Goal: Task Accomplishment & Management: Complete application form

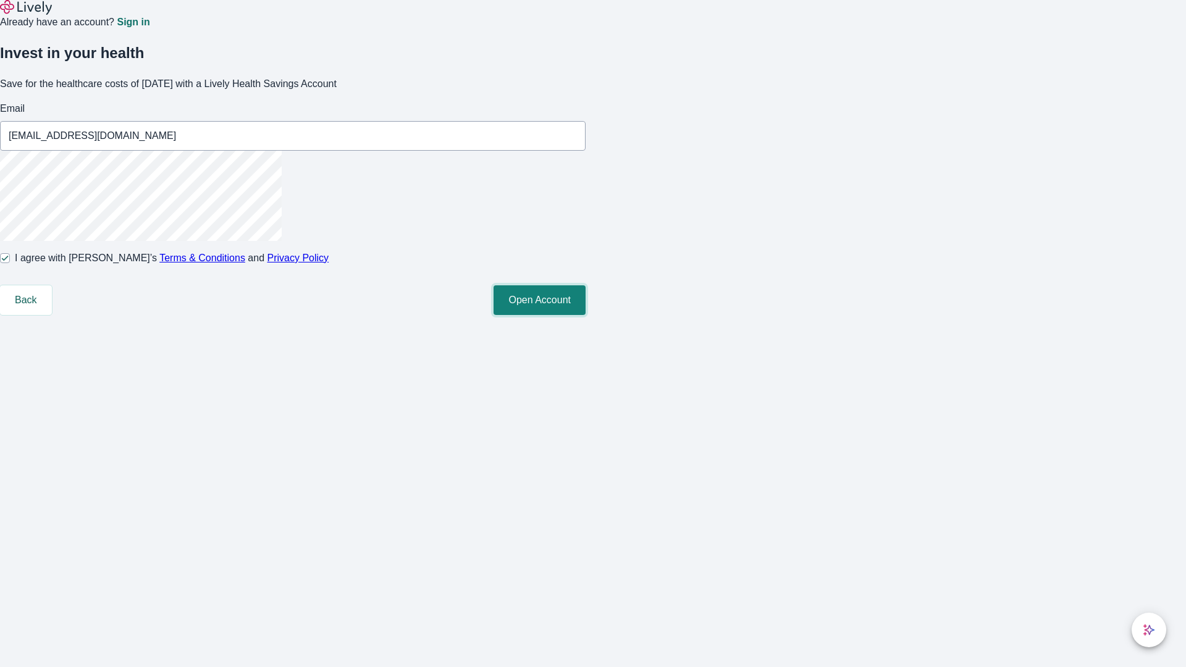
click at [586, 315] on button "Open Account" at bounding box center [540, 300] width 92 height 30
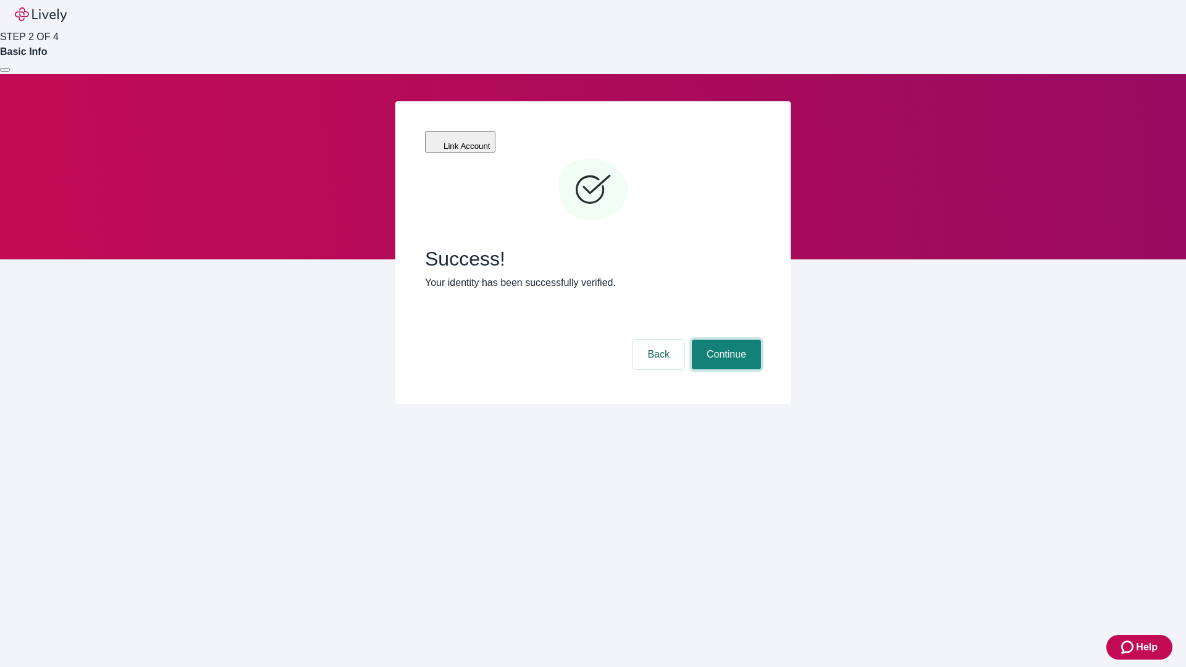
click at [725, 340] on button "Continue" at bounding box center [726, 355] width 69 height 30
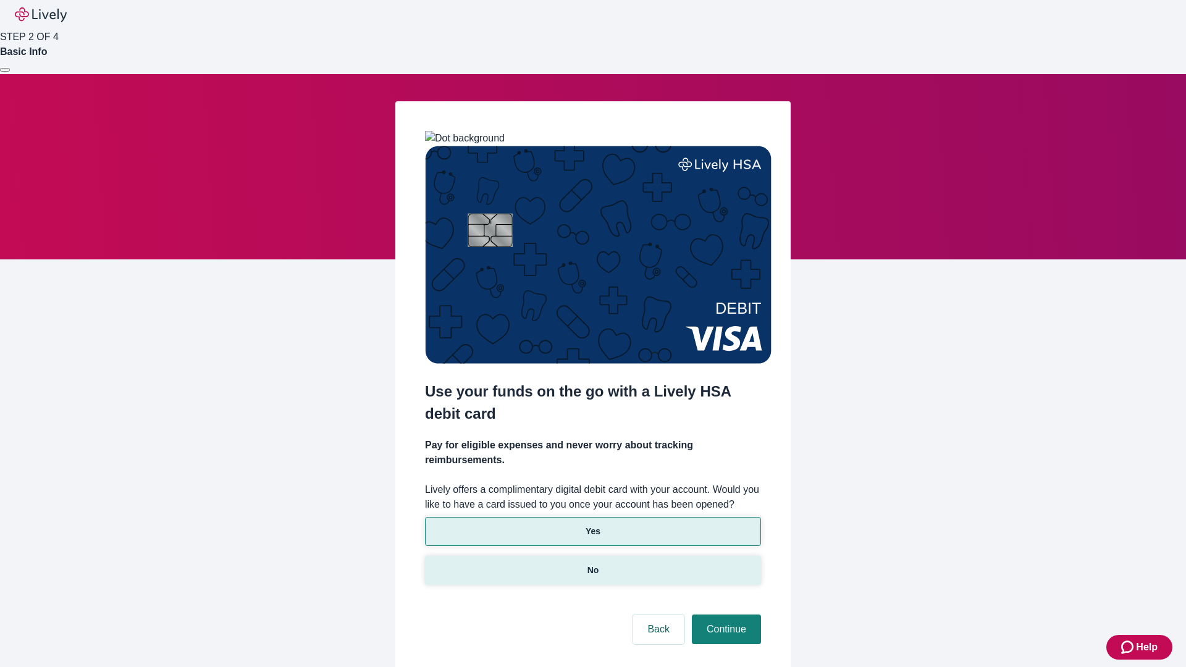
click at [592, 564] on p "No" at bounding box center [593, 570] width 12 height 13
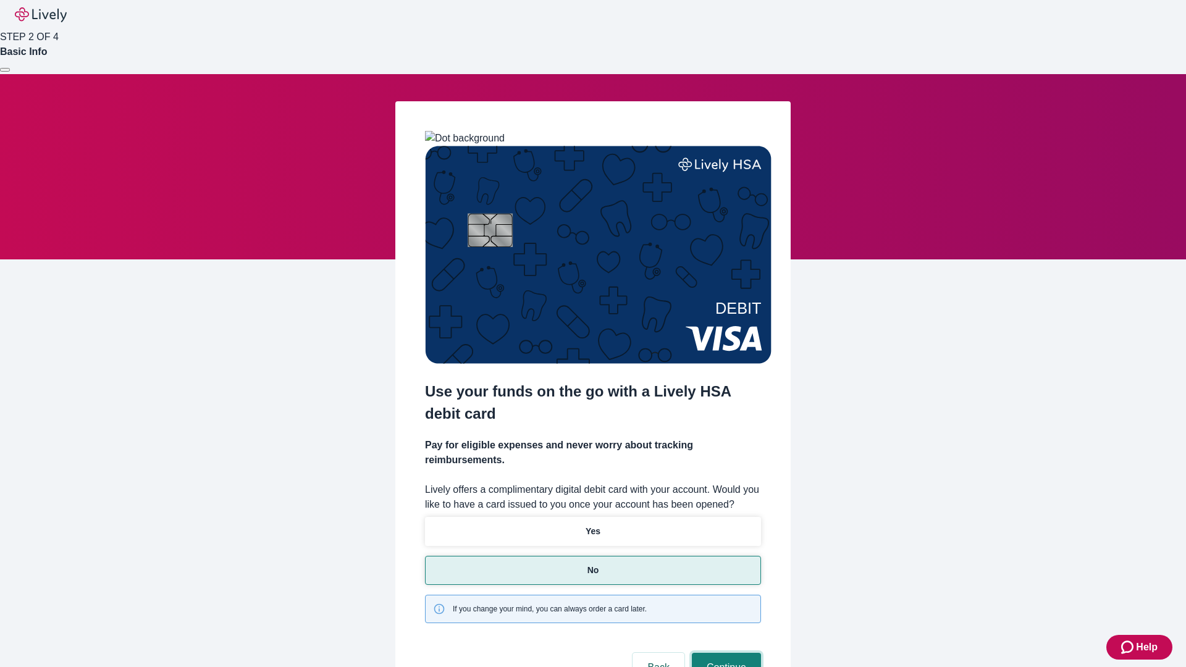
click at [725, 653] on button "Continue" at bounding box center [726, 668] width 69 height 30
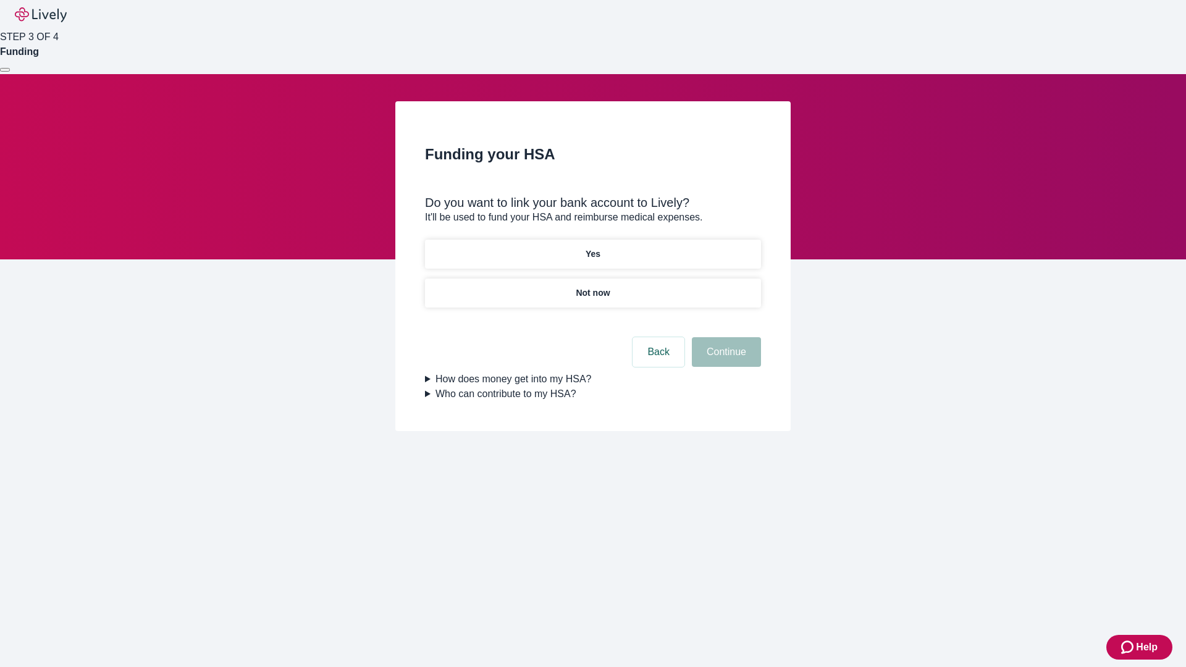
click at [592, 248] on p "Yes" at bounding box center [593, 254] width 15 height 13
click at [725, 337] on button "Continue" at bounding box center [726, 352] width 69 height 30
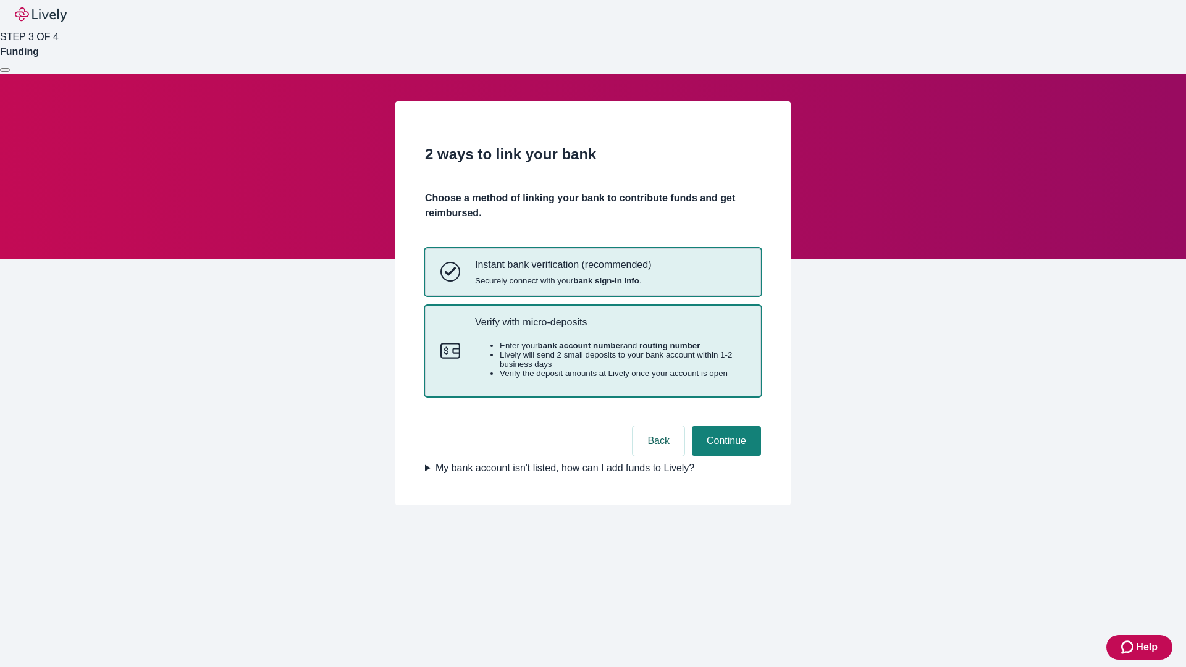
click at [610, 328] on p "Verify with micro-deposits" at bounding box center [610, 322] width 271 height 12
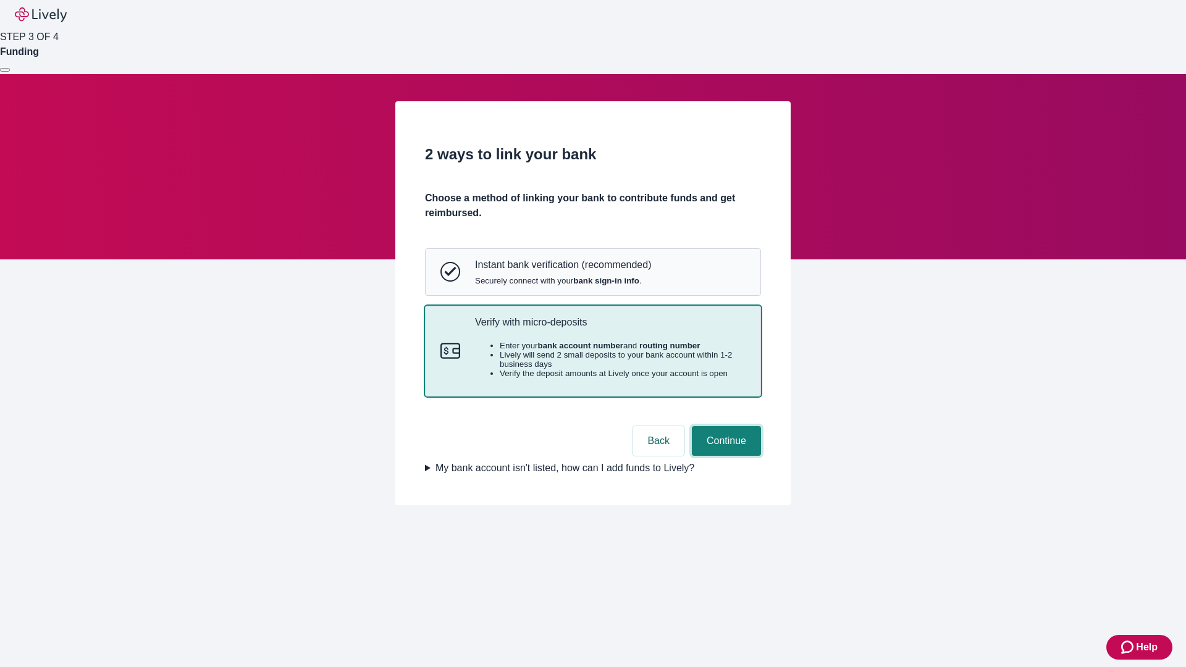
click at [725, 456] on button "Continue" at bounding box center [726, 441] width 69 height 30
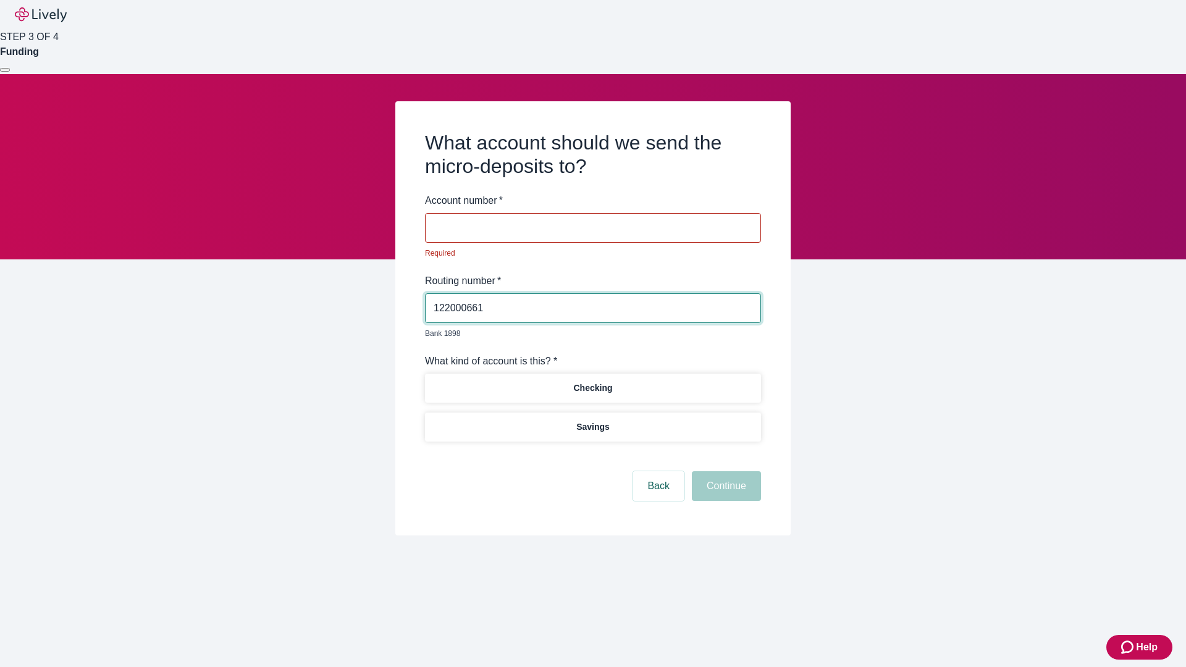
type input "122000661"
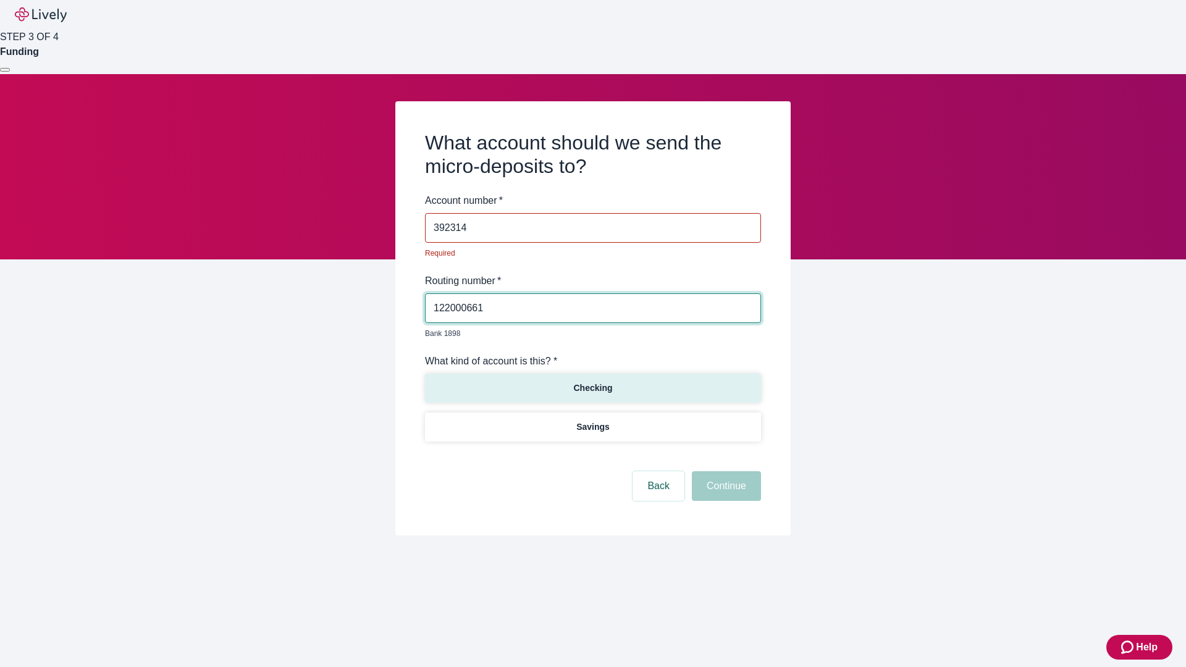
type input "392314"
click at [592, 382] on p "Checking" at bounding box center [592, 388] width 39 height 13
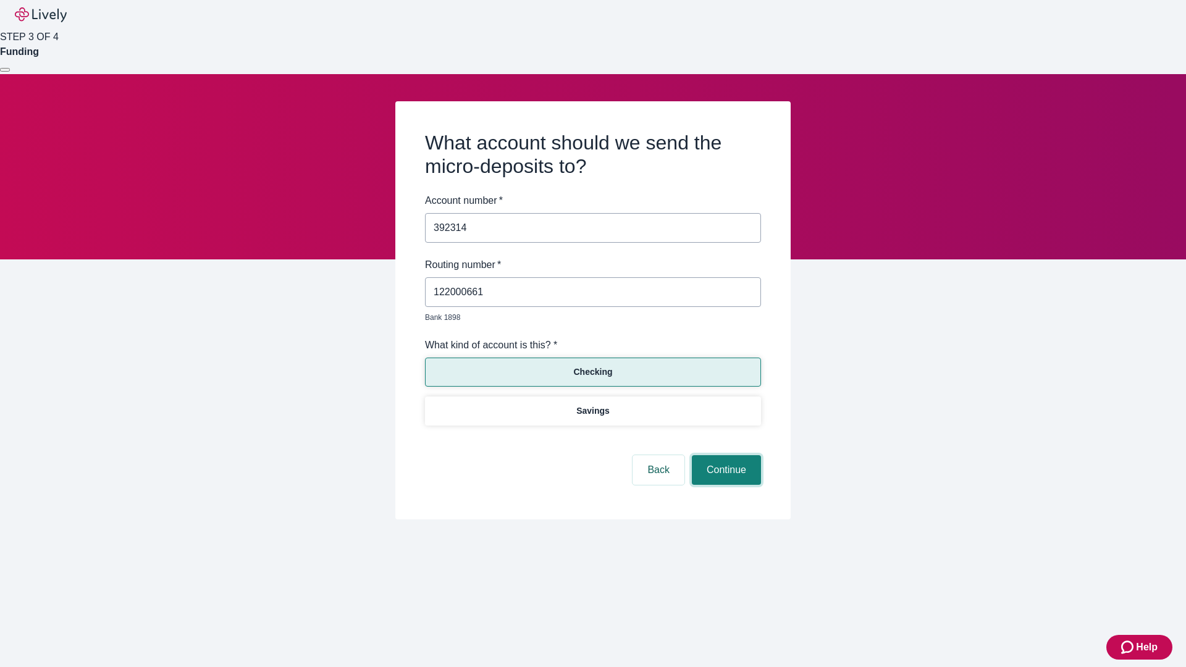
click at [725, 456] on button "Continue" at bounding box center [726, 470] width 69 height 30
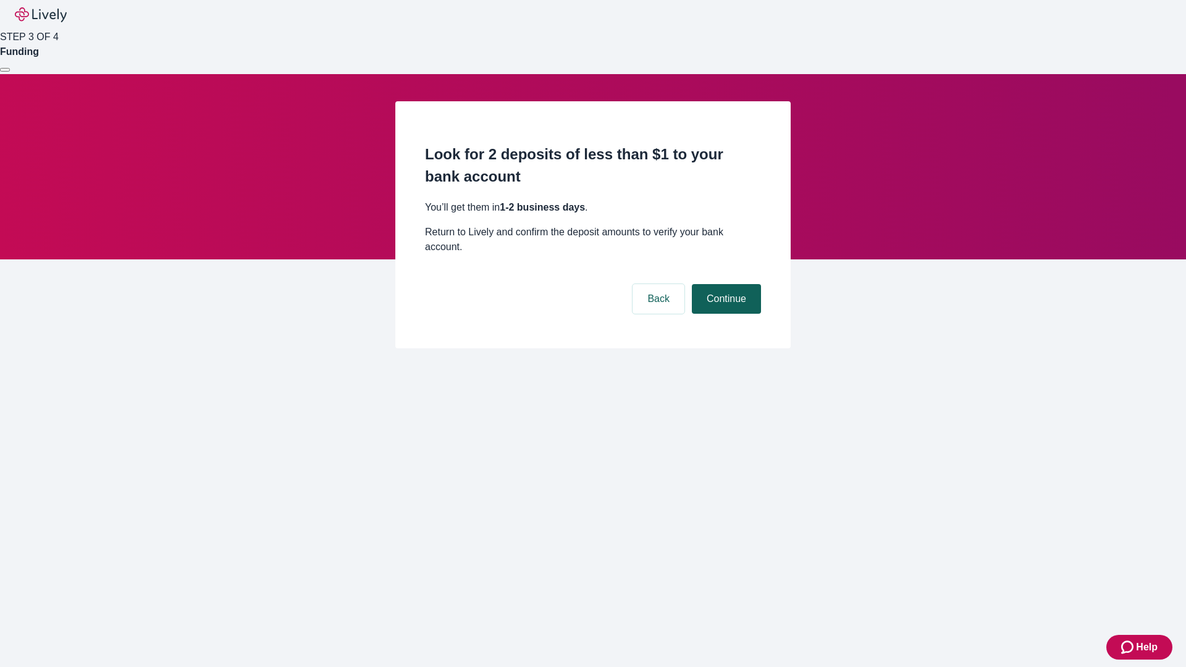
click at [725, 284] on button "Continue" at bounding box center [726, 299] width 69 height 30
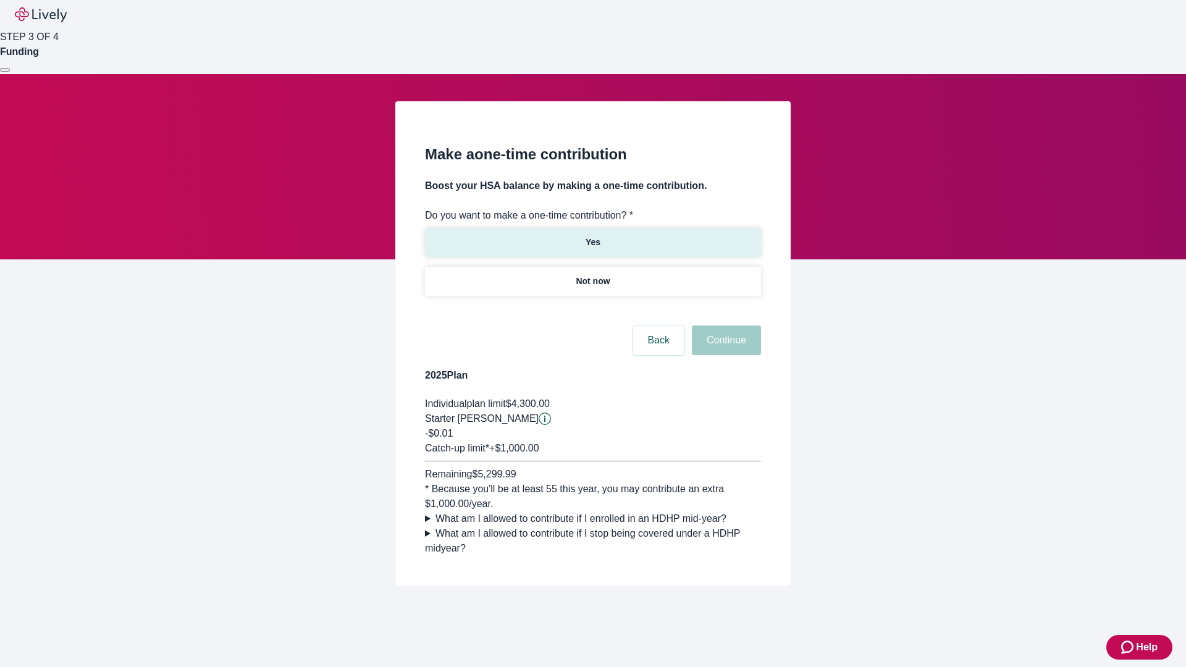
click at [592, 236] on p "Yes" at bounding box center [593, 242] width 15 height 13
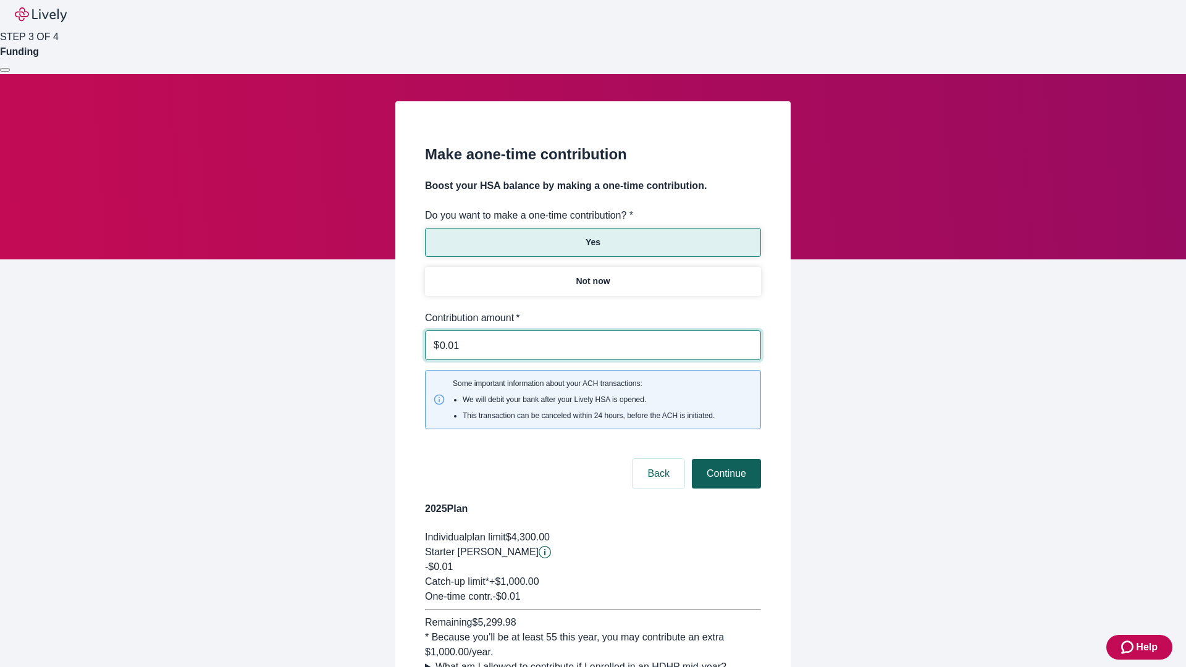
type input "0.01"
click at [725, 459] on button "Continue" at bounding box center [726, 474] width 69 height 30
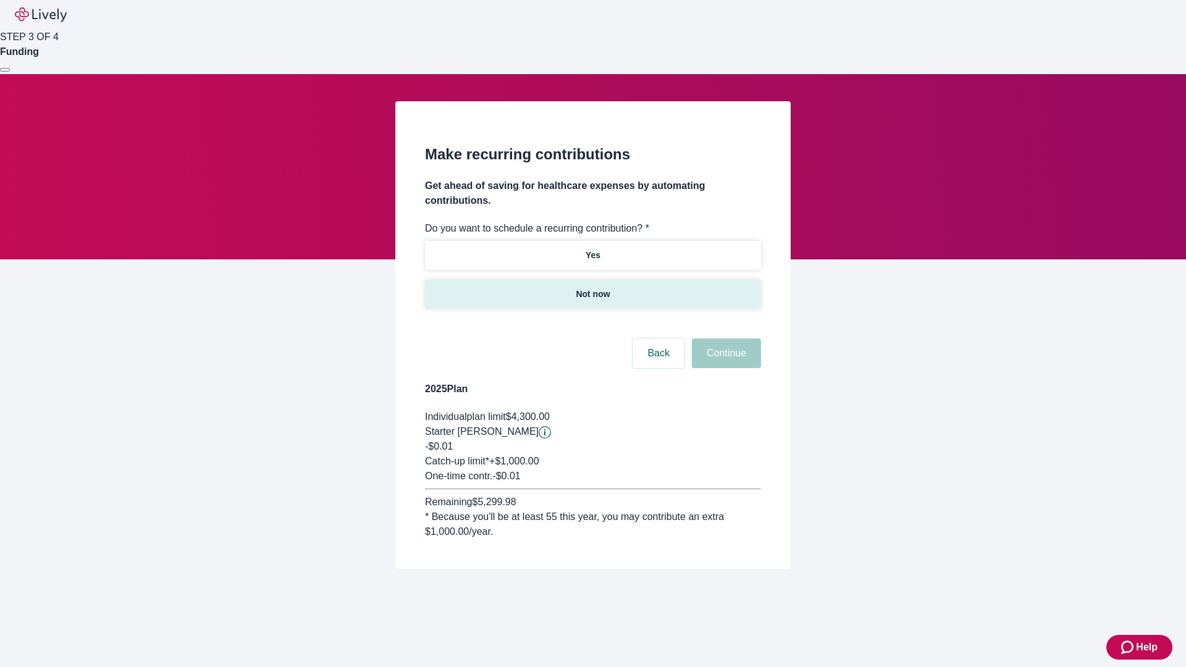
click at [592, 288] on p "Not now" at bounding box center [593, 294] width 34 height 13
click at [725, 338] on button "Continue" at bounding box center [726, 353] width 69 height 30
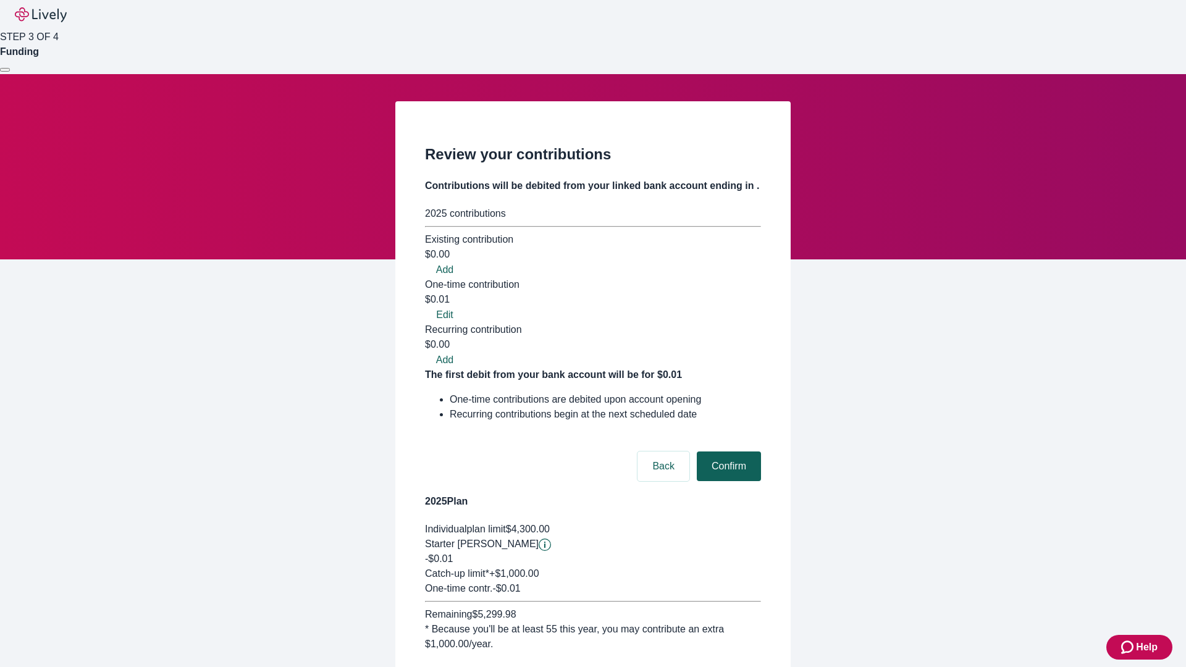
click at [727, 452] on button "Confirm" at bounding box center [729, 467] width 64 height 30
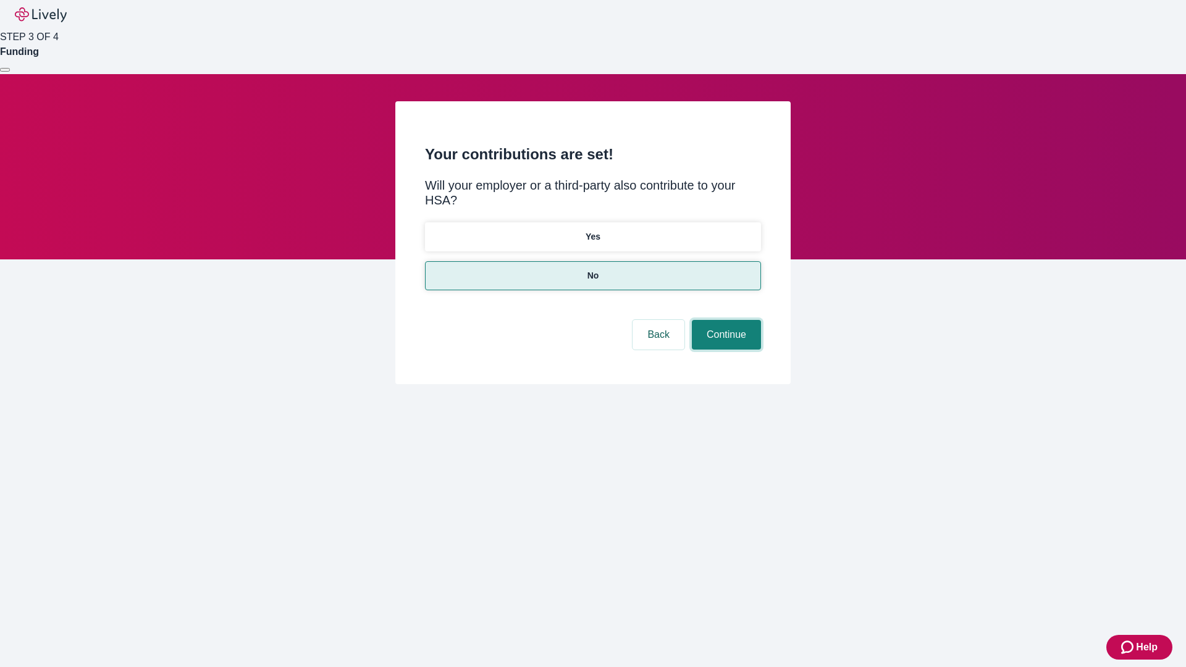
click at [725, 320] on button "Continue" at bounding box center [726, 335] width 69 height 30
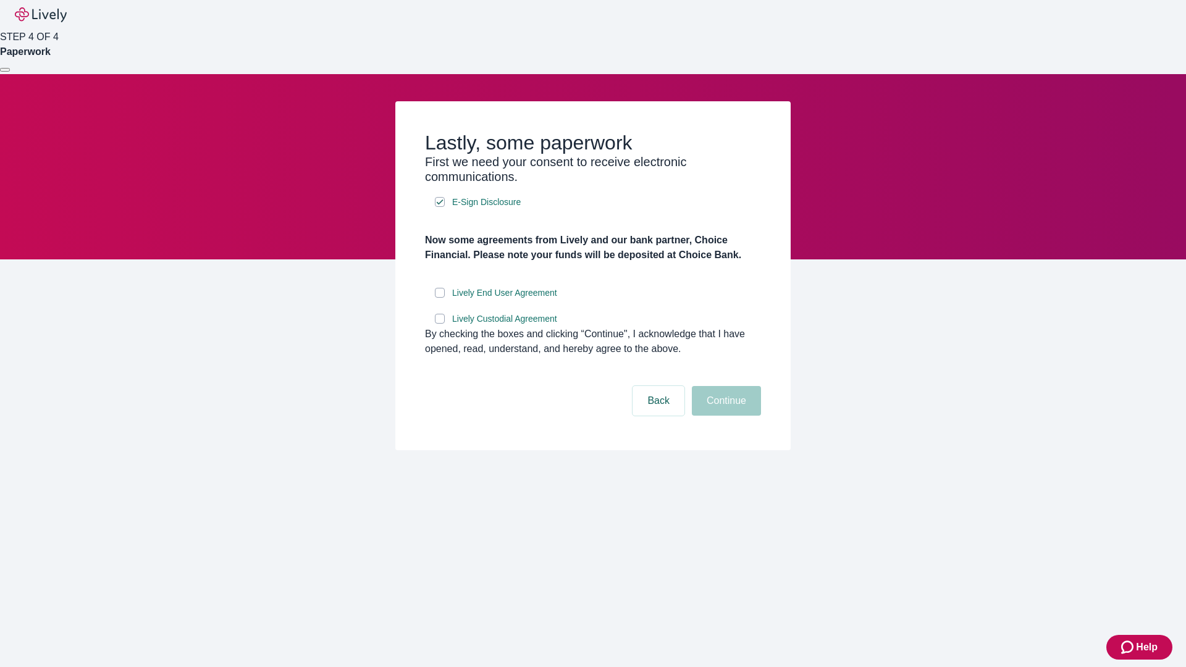
click at [440, 298] on input "Lively End User Agreement" at bounding box center [440, 293] width 10 height 10
checkbox input "true"
click at [440, 324] on input "Lively Custodial Agreement" at bounding box center [440, 319] width 10 height 10
checkbox input "true"
click at [725, 416] on button "Continue" at bounding box center [726, 401] width 69 height 30
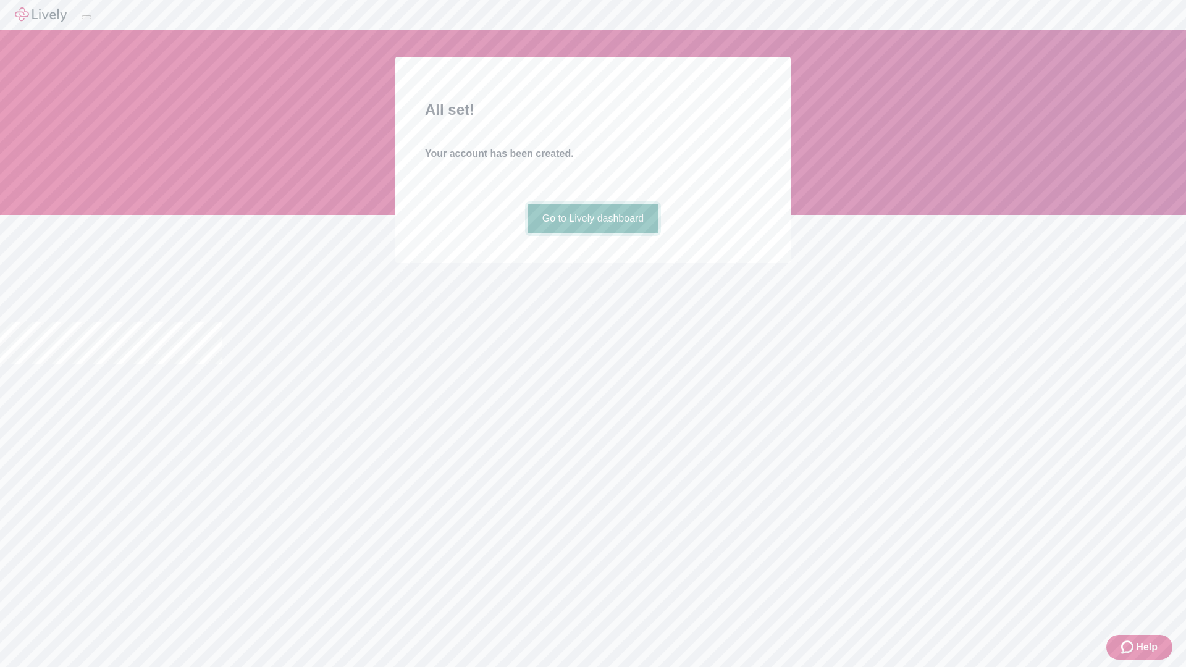
click at [592, 233] on link "Go to Lively dashboard" at bounding box center [593, 219] width 132 height 30
